Goal: Find specific page/section: Find specific page/section

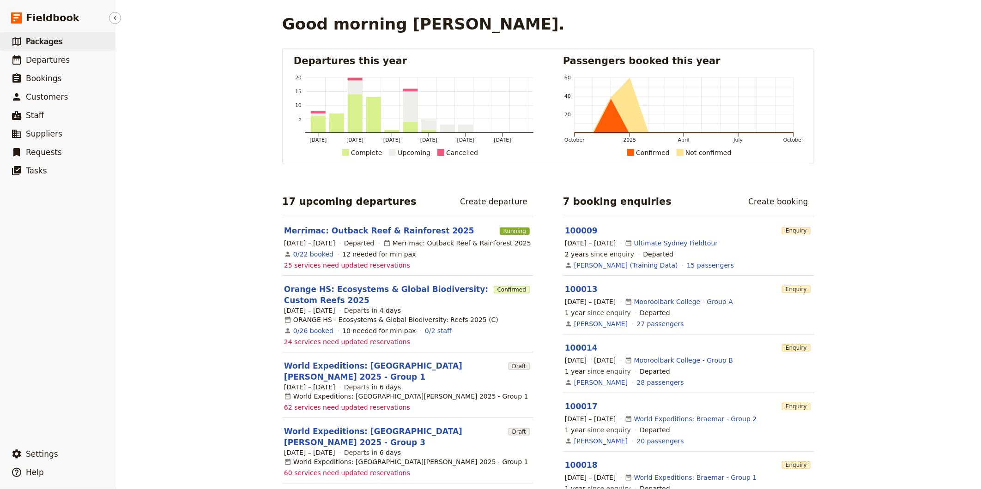
click at [48, 43] on span "Packages" at bounding box center [44, 41] width 36 height 9
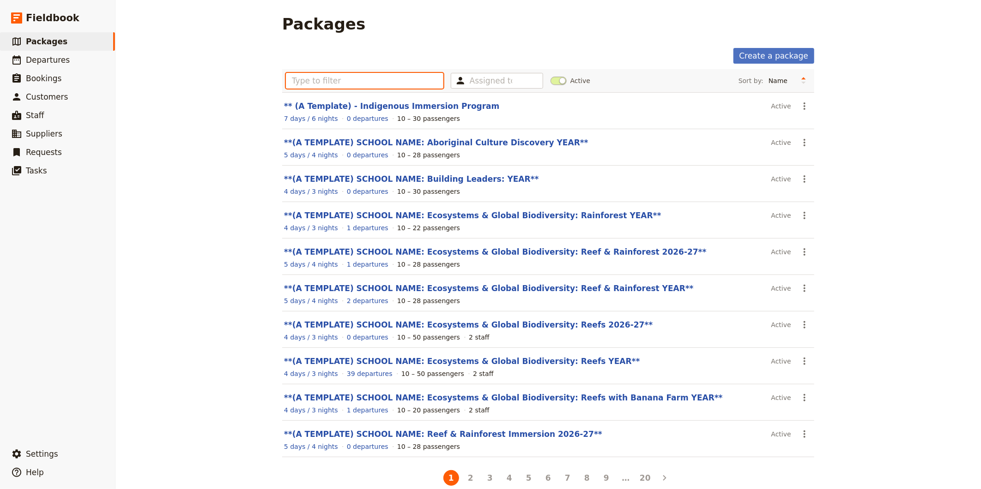
click at [359, 84] on input "text" at bounding box center [364, 81] width 157 height 16
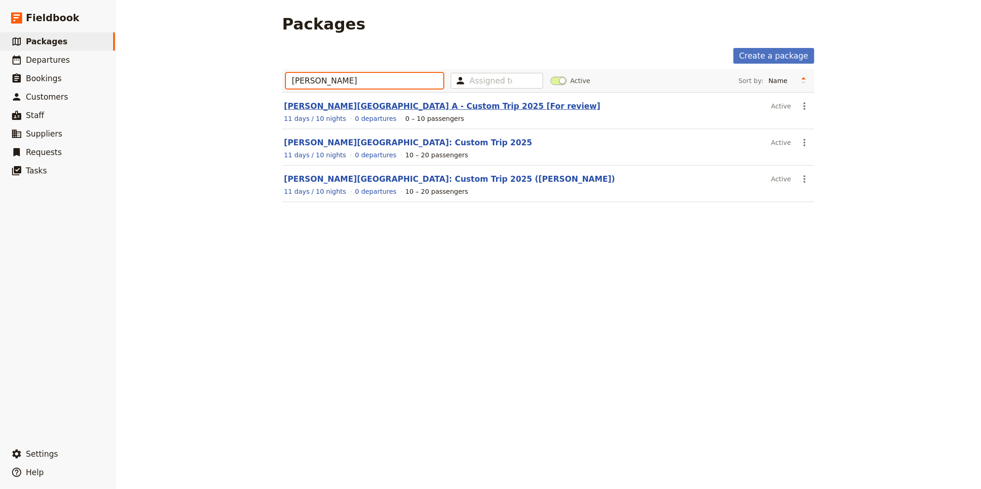
type input "albert park"
click at [353, 107] on link "Albert Park College A - Custom Trip 2025 [For review]" at bounding box center [442, 106] width 316 height 9
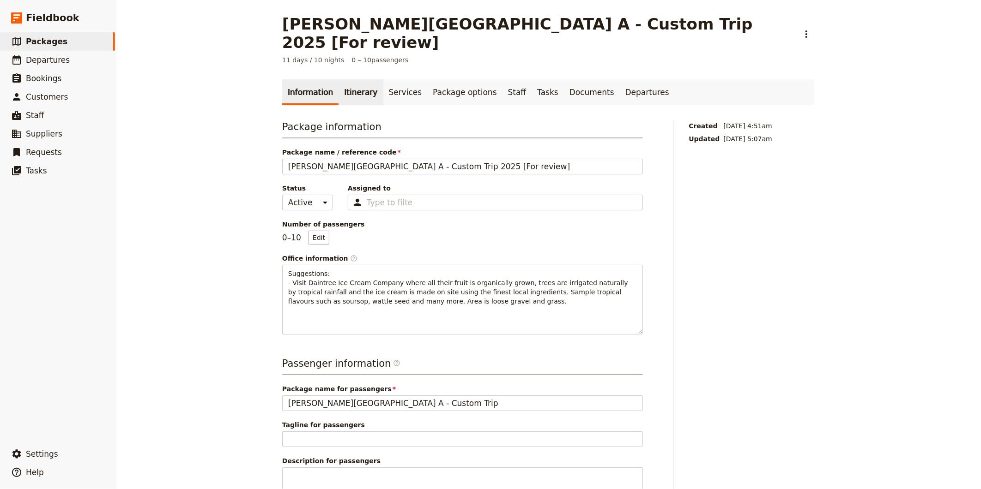
click at [362, 79] on link "Itinerary" at bounding box center [360, 92] width 44 height 26
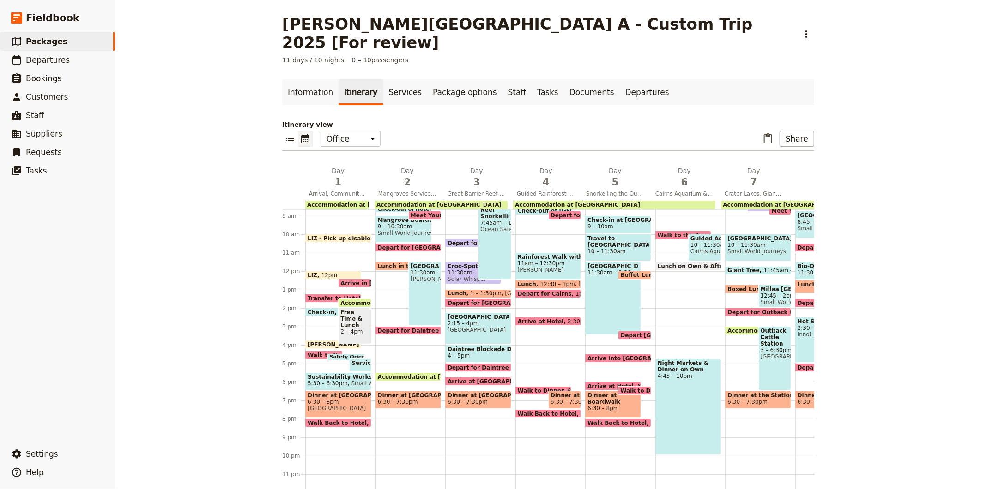
scroll to position [123, 0]
